Goal: Transaction & Acquisition: Purchase product/service

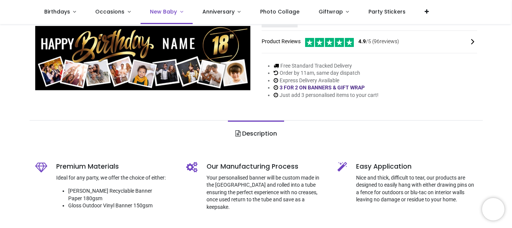
scroll to position [138, 0]
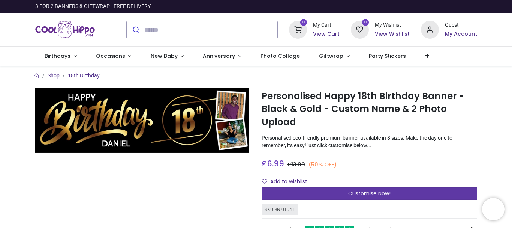
click at [308, 196] on div "Customise Now!" at bounding box center [370, 193] width 216 height 13
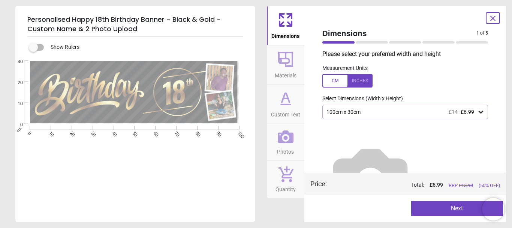
click at [479, 112] on icon at bounding box center [481, 112] width 4 height 3
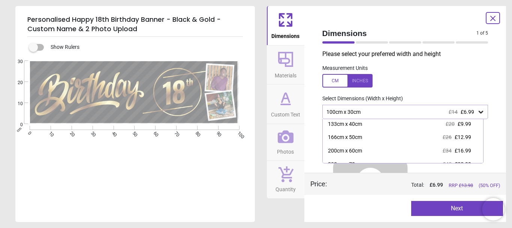
scroll to position [30, 0]
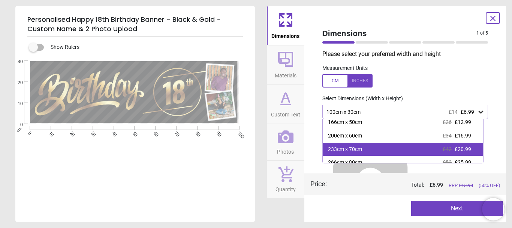
click at [462, 150] on span "£20.99" at bounding box center [463, 149] width 16 height 6
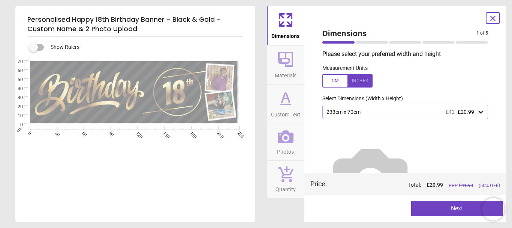
click at [477, 112] on icon at bounding box center [480, 111] width 7 height 7
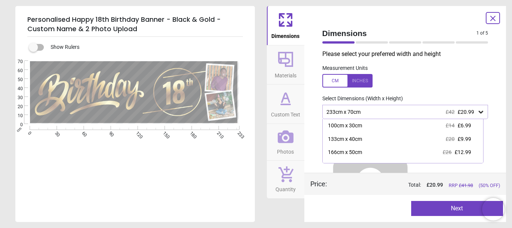
scroll to position [23, 0]
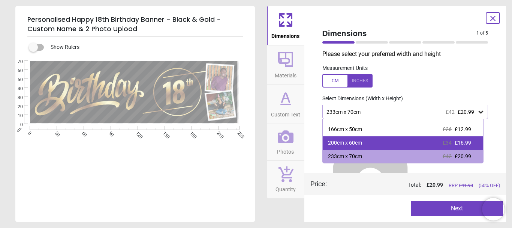
click at [469, 143] on div "200cm x 60cm £34 £16.99" at bounding box center [403, 142] width 161 height 13
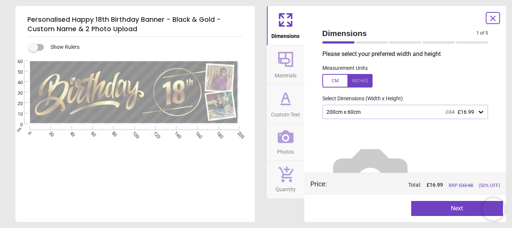
click at [451, 210] on button "Next" at bounding box center [457, 208] width 92 height 15
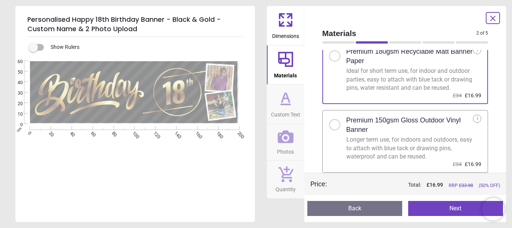
scroll to position [31, 0]
click at [334, 126] on div at bounding box center [334, 124] width 4 height 4
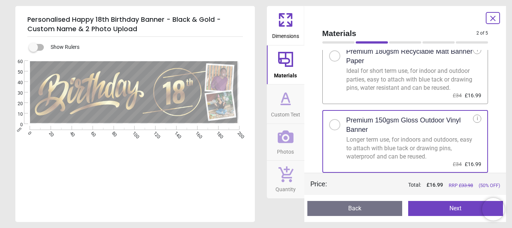
click at [439, 213] on button "Next" at bounding box center [455, 208] width 95 height 15
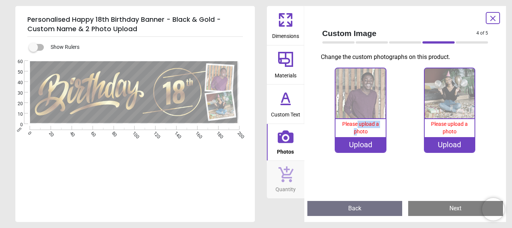
click at [356, 128] on span "Please upload a photo" at bounding box center [360, 127] width 37 height 13
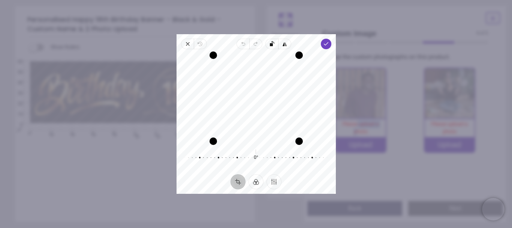
drag, startPoint x: 257, startPoint y: 108, endPoint x: 257, endPoint y: 126, distance: 17.6
click at [257, 126] on div "Recenter" at bounding box center [256, 98] width 147 height 86
click at [329, 46] on span "Done" at bounding box center [325, 44] width 10 height 10
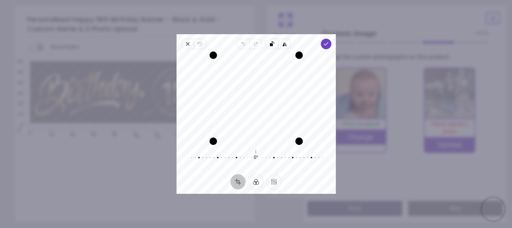
click at [255, 153] on div "0° Reset" at bounding box center [256, 157] width 144 height 21
drag, startPoint x: 298, startPoint y: 58, endPoint x: 298, endPoint y: 63, distance: 4.9
click at [298, 62] on div "Drag corner tr" at bounding box center [295, 57] width 7 height 7
drag, startPoint x: 214, startPoint y: 141, endPoint x: 220, endPoint y: 137, distance: 7.0
click at [220, 137] on div "Drag corner bl" at bounding box center [218, 135] width 7 height 7
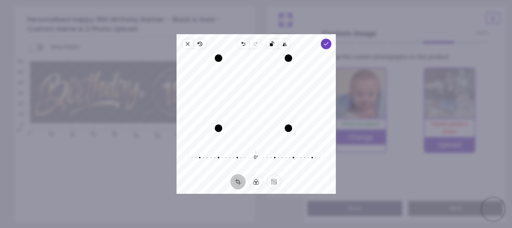
drag, startPoint x: 295, startPoint y: 135, endPoint x: 280, endPoint y: 133, distance: 15.1
click at [280, 133] on div "Recenter" at bounding box center [256, 98] width 147 height 86
click at [223, 62] on div "Drag corner tl" at bounding box center [219, 59] width 7 height 7
click at [325, 43] on icon "button" at bounding box center [326, 44] width 6 height 6
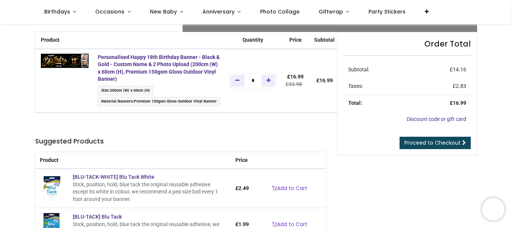
scroll to position [63, 0]
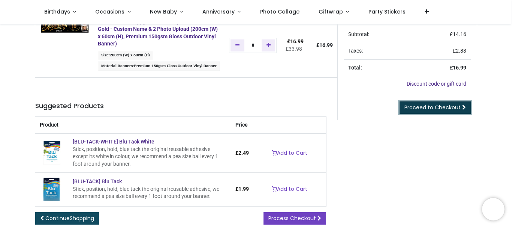
click at [416, 109] on span "Proceed to Checkout" at bounding box center [432, 106] width 56 height 7
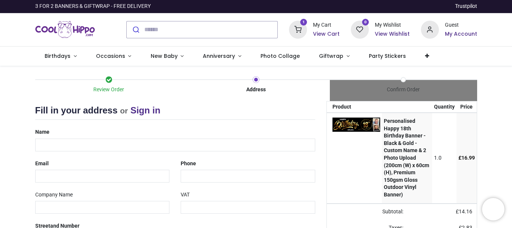
select select "***"
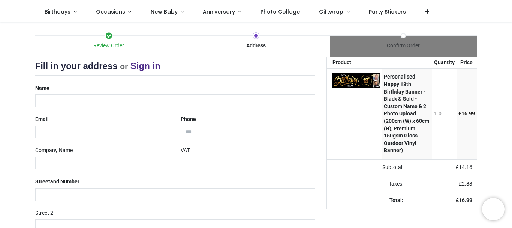
scroll to position [41, 0]
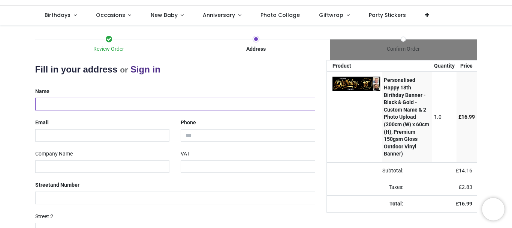
click at [123, 104] on input "text" at bounding box center [175, 103] width 280 height 13
type input "**********"
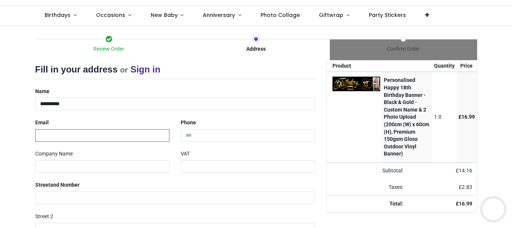
type input "**********"
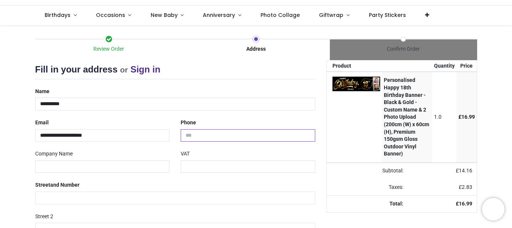
type input "**********"
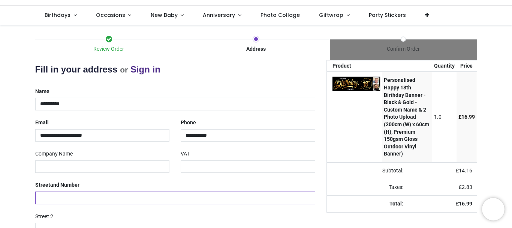
type input "**********"
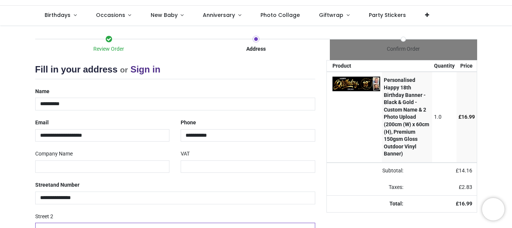
type input "********"
type input "*****"
type input "*******"
select select "***"
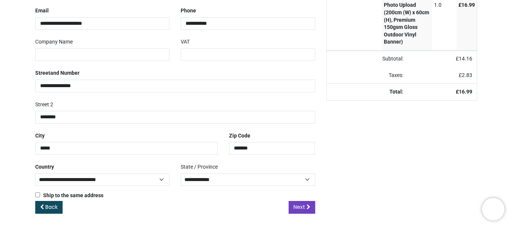
scroll to position [153, 0]
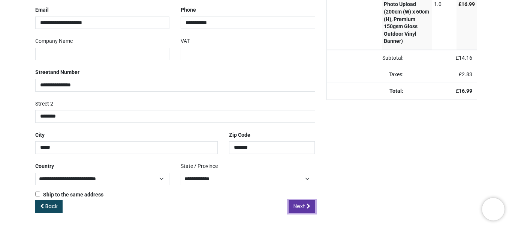
click at [298, 207] on span "Next" at bounding box center [299, 205] width 12 height 7
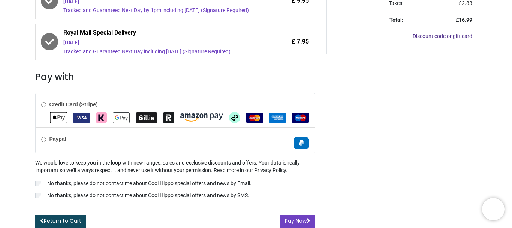
scroll to position [243, 0]
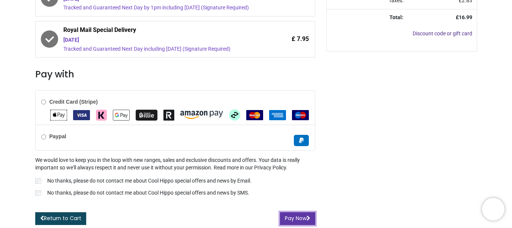
click at [286, 215] on button "Pay Now" at bounding box center [297, 218] width 35 height 13
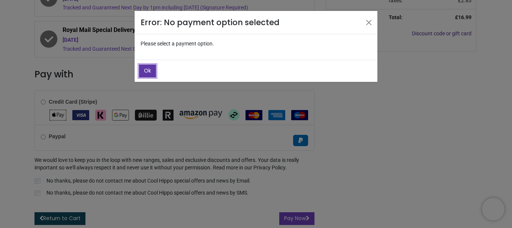
click at [148, 72] on span "Ok" at bounding box center [147, 70] width 7 height 7
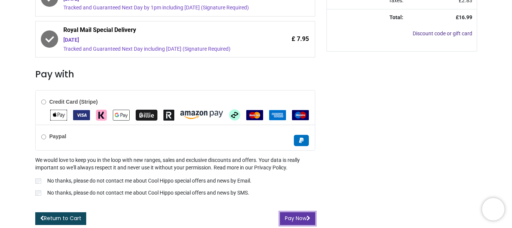
click at [290, 218] on button "Pay Now" at bounding box center [297, 218] width 35 height 13
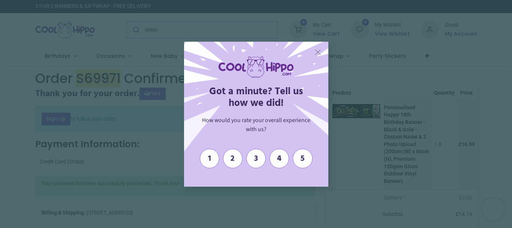
click at [318, 51] on span "X" at bounding box center [317, 52] width 7 height 10
click at [318, 51] on link "Giftwrap" at bounding box center [335, 55] width 50 height 19
